Goal: Task Accomplishment & Management: Use online tool/utility

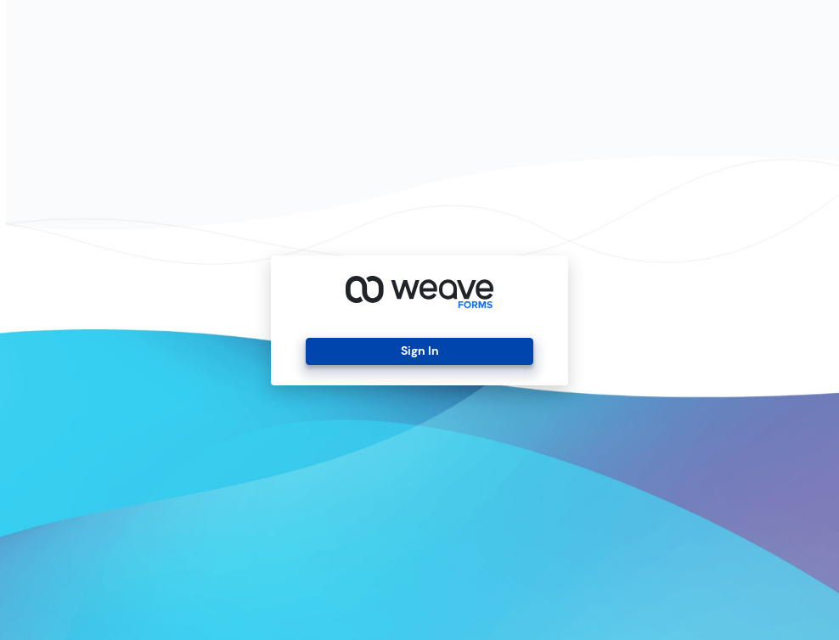
click at [447, 346] on button "Sign In" at bounding box center [419, 351] width 227 height 27
